Goal: Find specific page/section: Find specific page/section

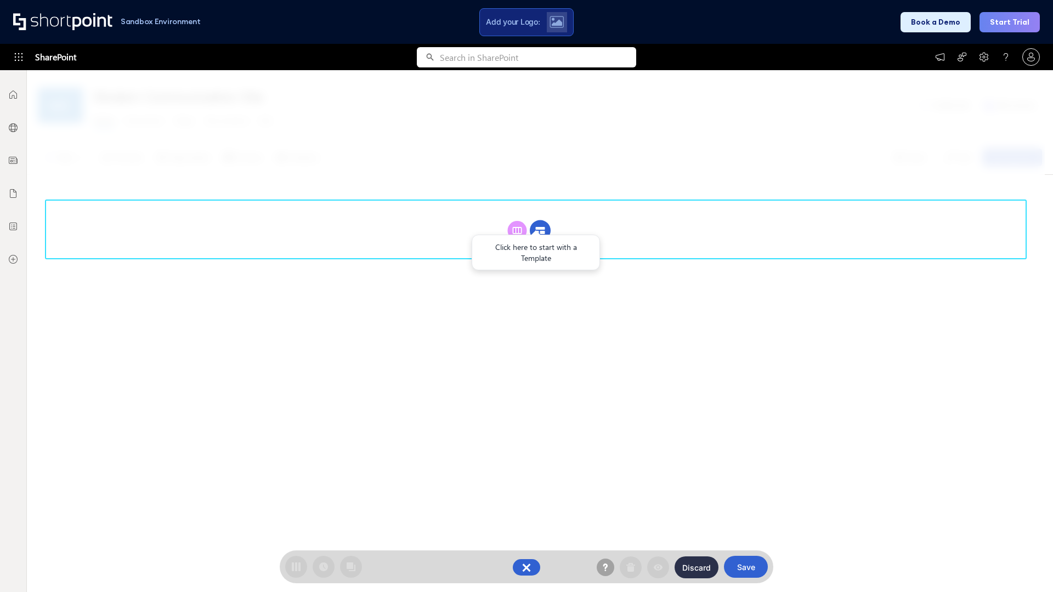
click at [540, 230] on circle at bounding box center [540, 231] width 21 height 21
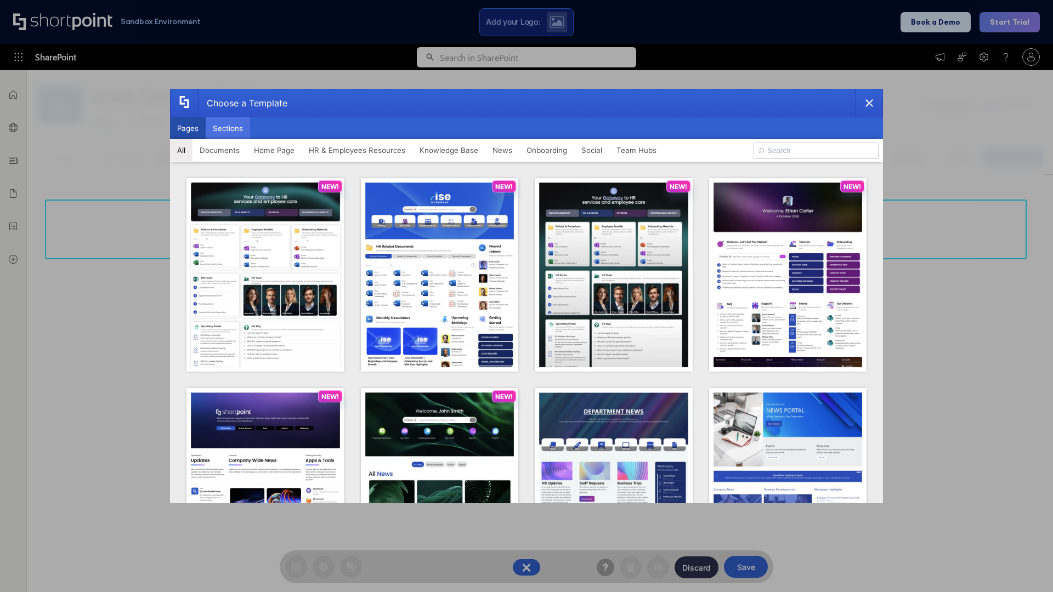
click at [228, 128] on button "Sections" at bounding box center [228, 128] width 44 height 22
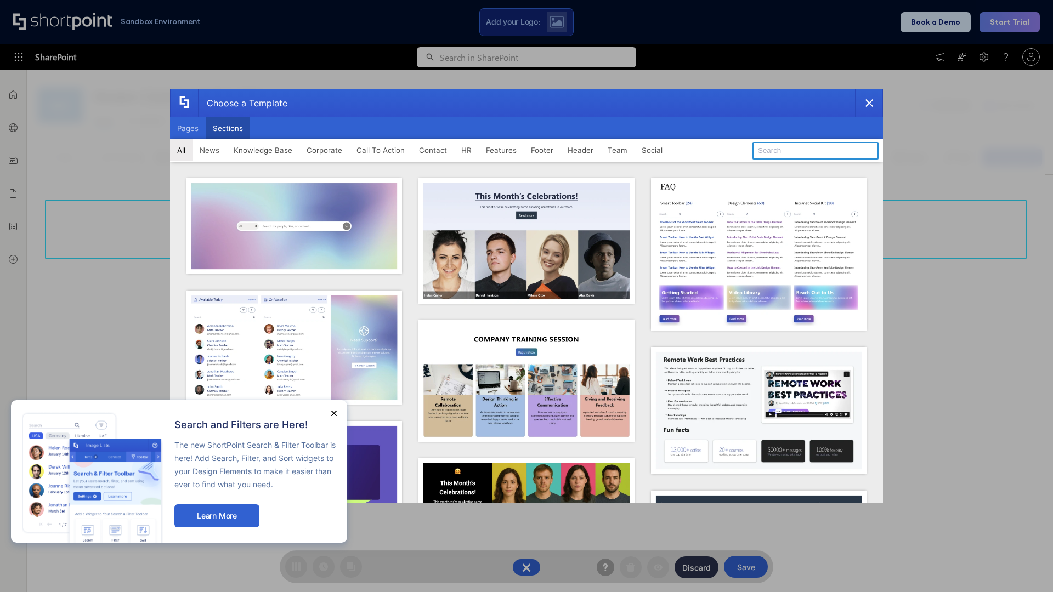
type input "Knowledge Base 2"
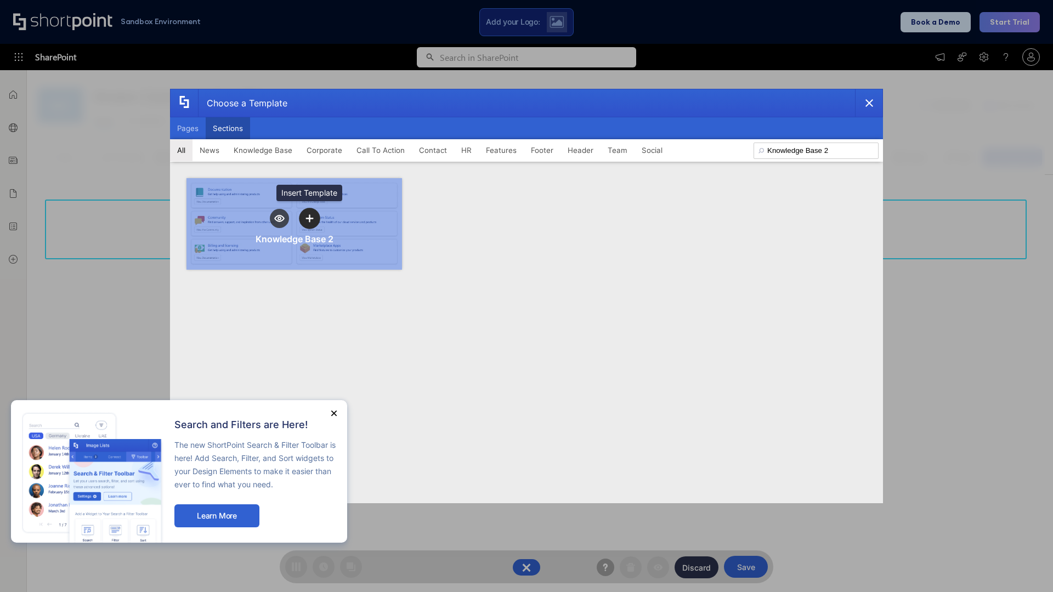
click at [309, 218] on icon "template selector" at bounding box center [310, 218] width 8 height 8
